Goal: Task Accomplishment & Management: Manage account settings

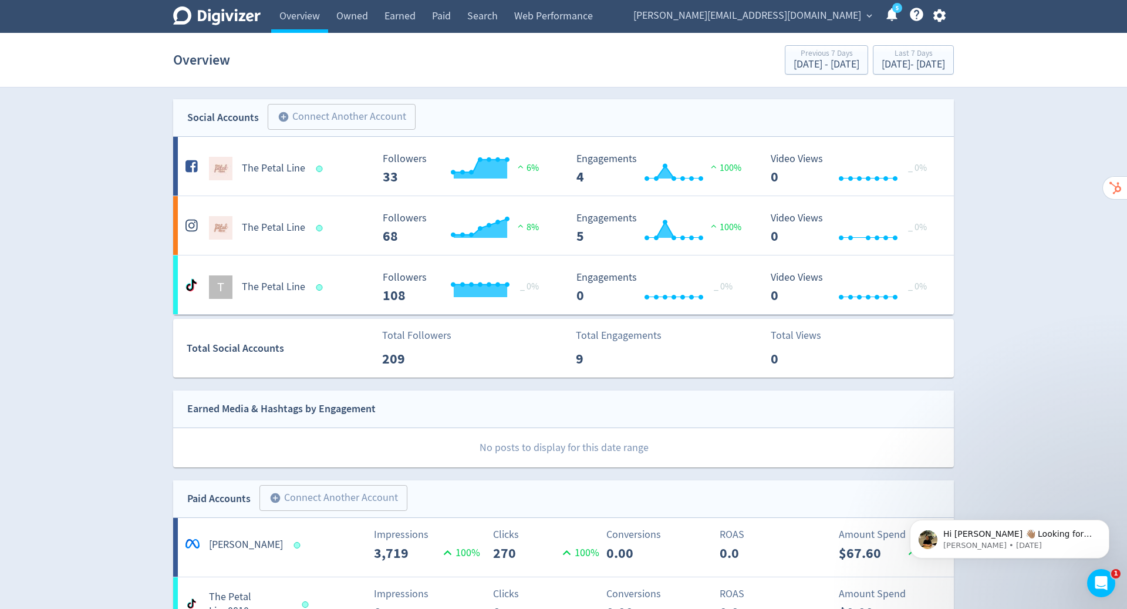
click at [938, 16] on icon "button" at bounding box center [939, 16] width 16 height 16
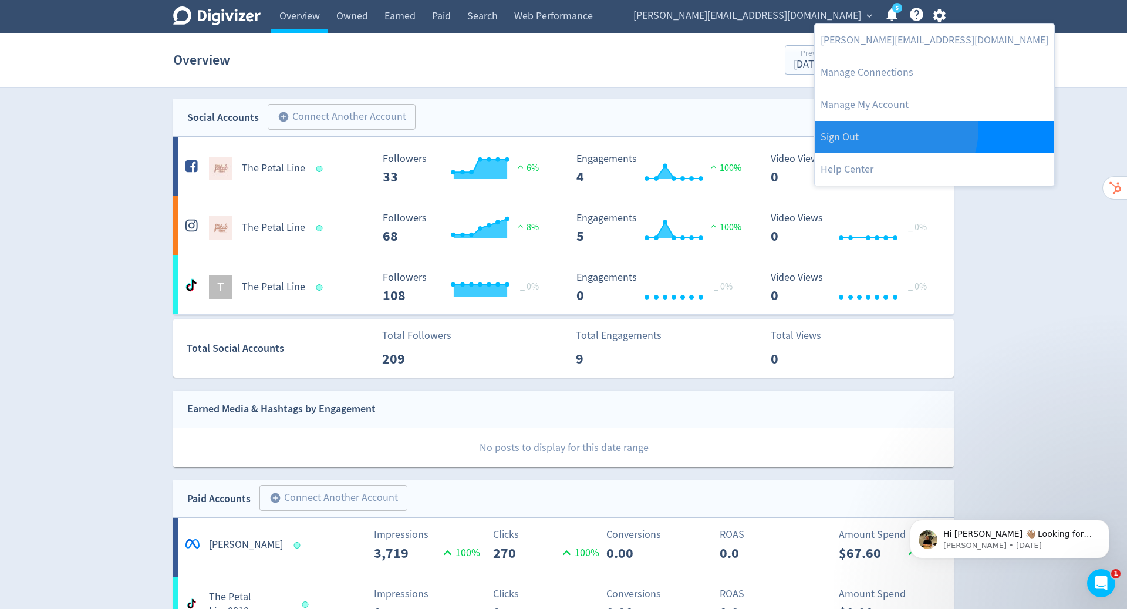
click at [894, 129] on link "Sign Out" at bounding box center [934, 137] width 239 height 32
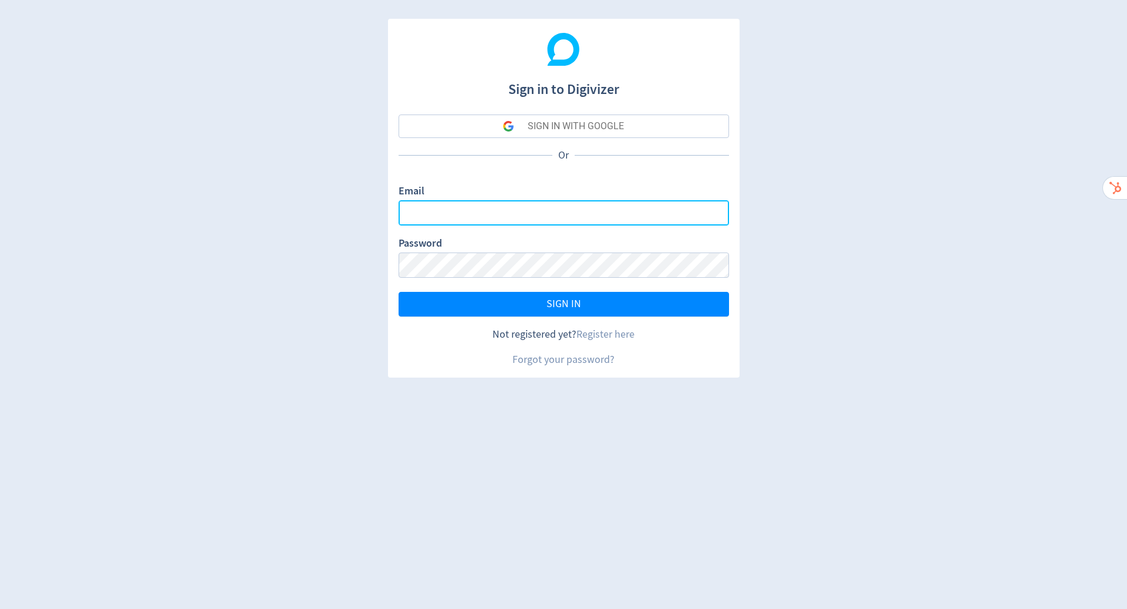
click at [620, 214] on input "Email" at bounding box center [563, 212] width 330 height 25
type input "[PERSON_NAME][EMAIL_ADDRESS][PERSON_NAME][DOMAIN_NAME]"
